Goal: Communication & Community: Answer question/provide support

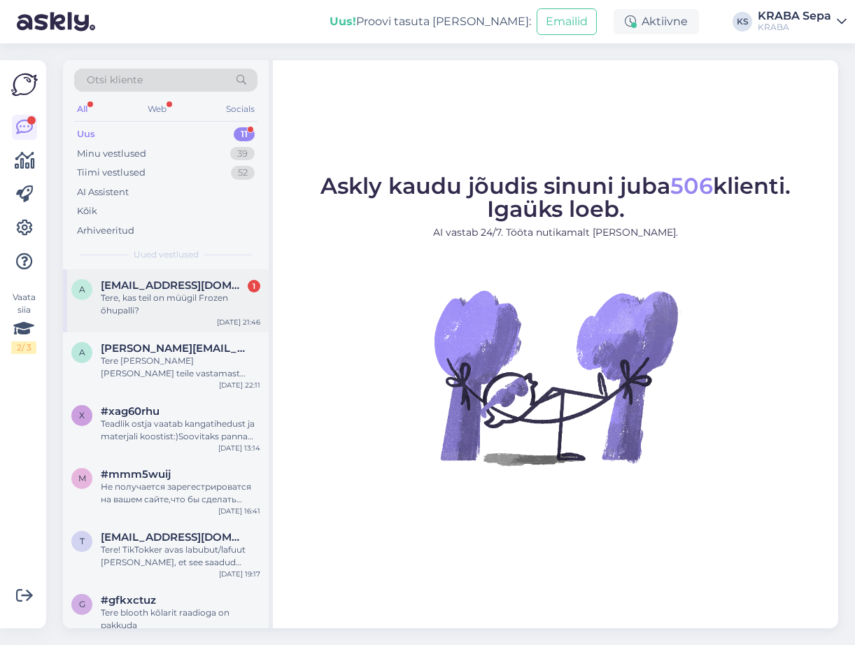
click at [222, 314] on div "Tere, kas teil on müügil Frozen õhupalli?" at bounding box center [181, 304] width 160 height 25
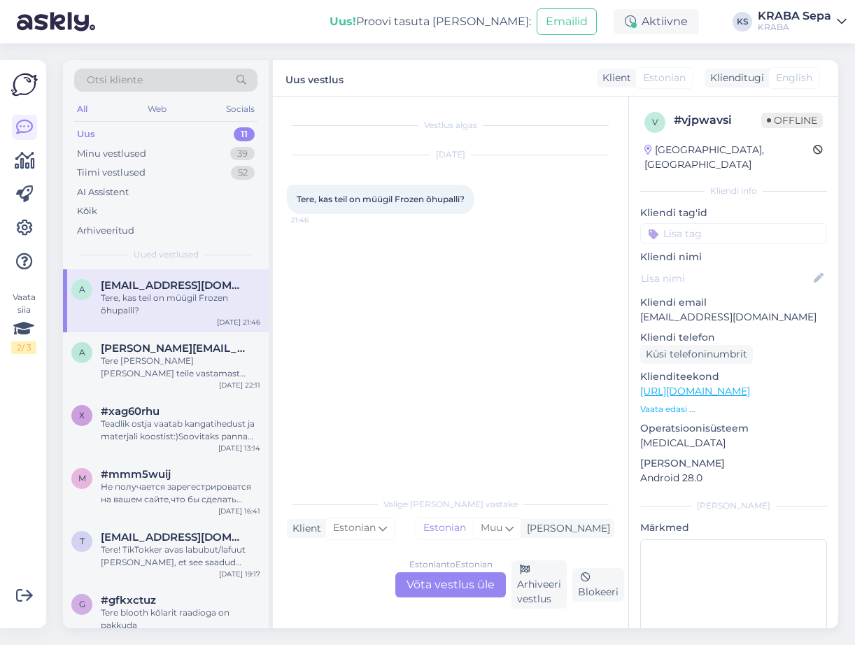
click at [689, 403] on p "Vaata edasi ..." at bounding box center [733, 409] width 187 height 13
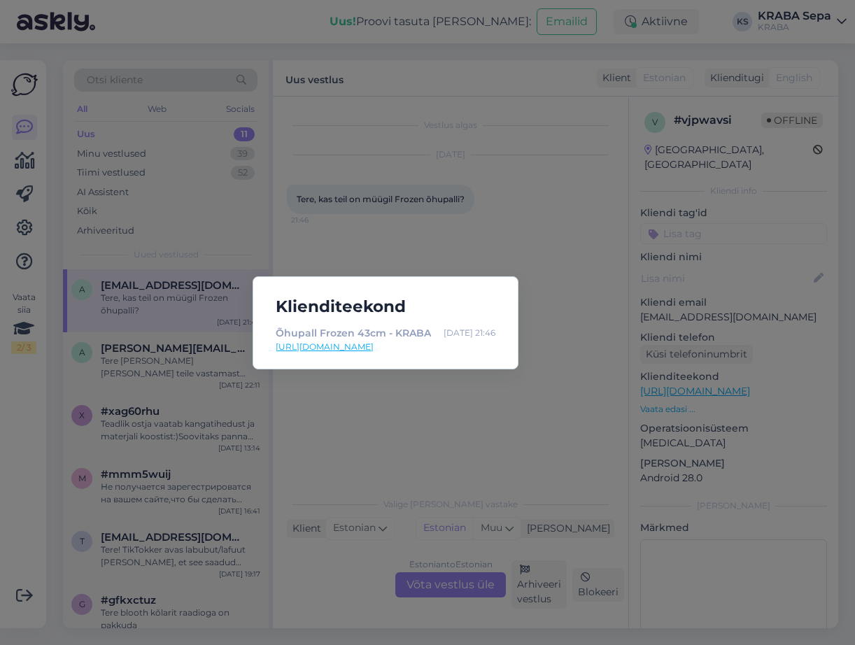
click at [457, 341] on link "[URL][DOMAIN_NAME]" at bounding box center [386, 347] width 220 height 13
click at [376, 409] on div "Klienditeekond Õhupall Frozen 43cm - KRABA [DATE] 21:46 [URL][DOMAIN_NAME]" at bounding box center [427, 322] width 855 height 645
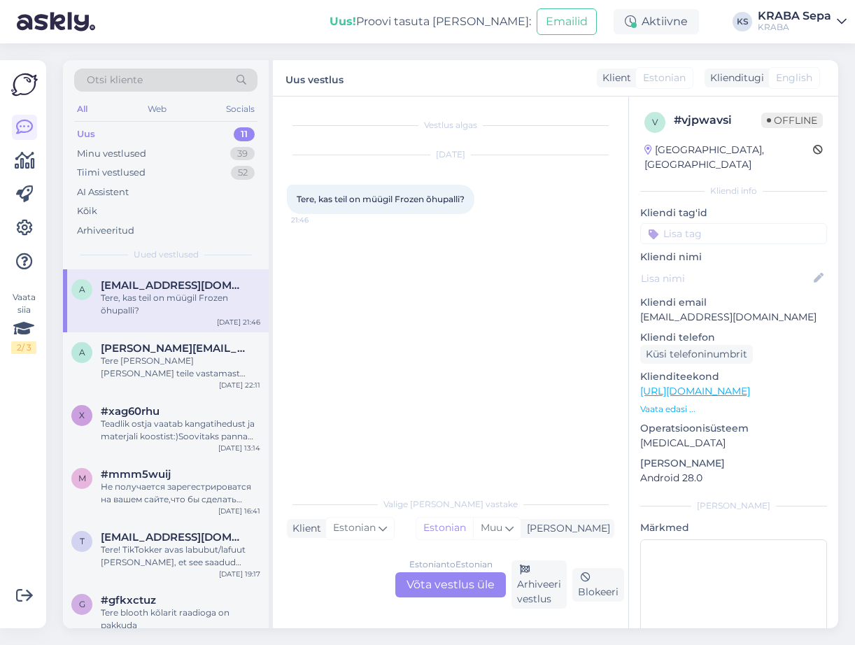
click at [443, 580] on div "Estonian to Estonian Võta vestlus üle" at bounding box center [450, 584] width 111 height 25
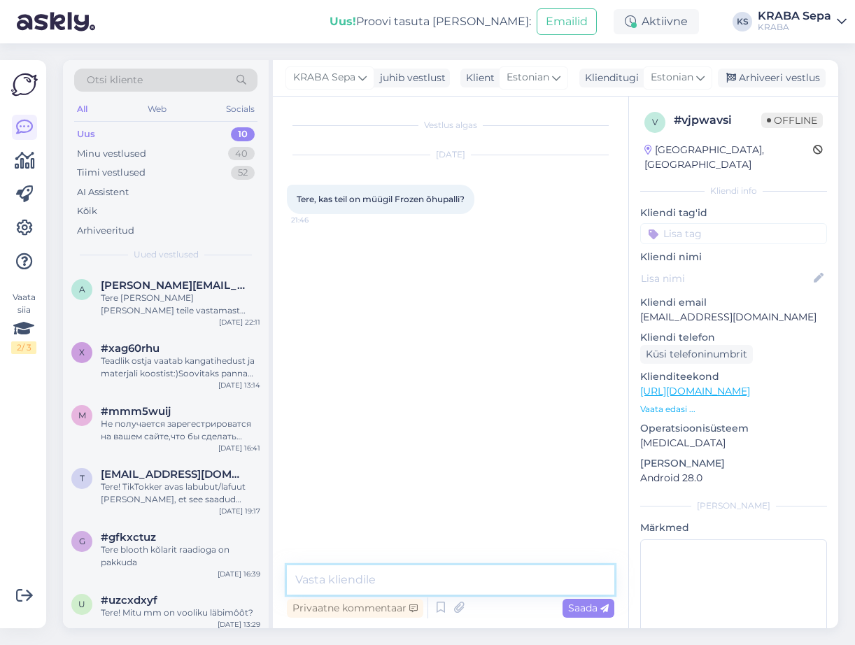
click at [367, 578] on textarea at bounding box center [450, 579] width 327 height 29
type textarea "e"
type textarea "tere, on kahte sorti"
paste textarea "[URL][DOMAIN_NAME]"
type textarea "[URL][DOMAIN_NAME]"
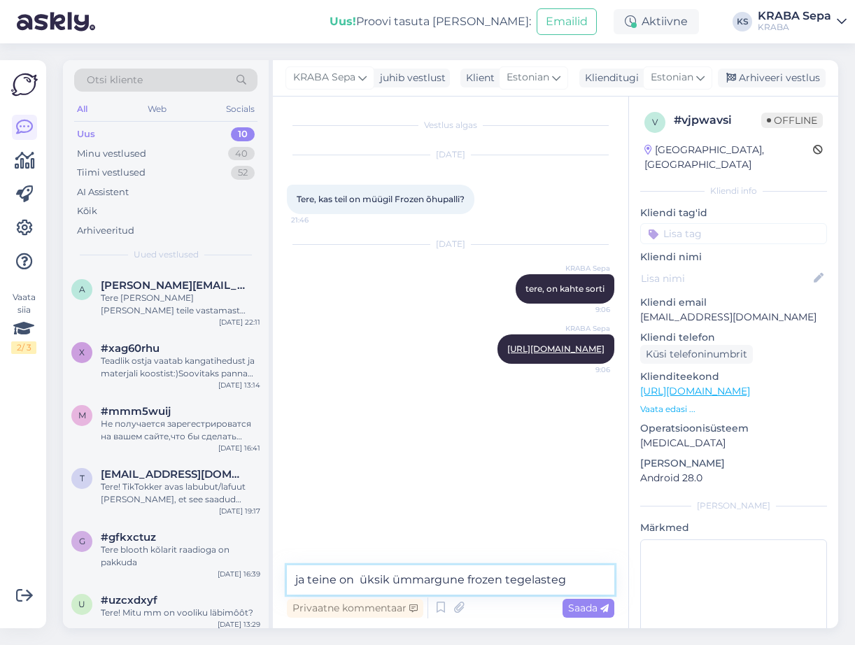
type textarea "ja teine on üksik ümmargune frozen tegelastega"
